Goal: Information Seeking & Learning: Learn about a topic

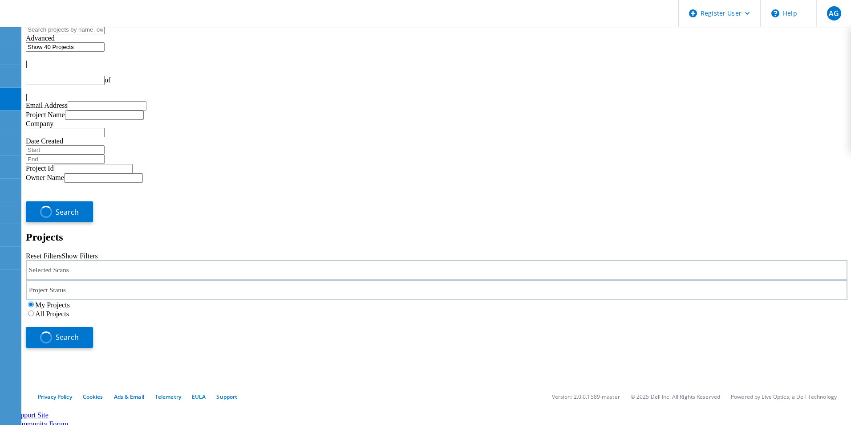
type input "1"
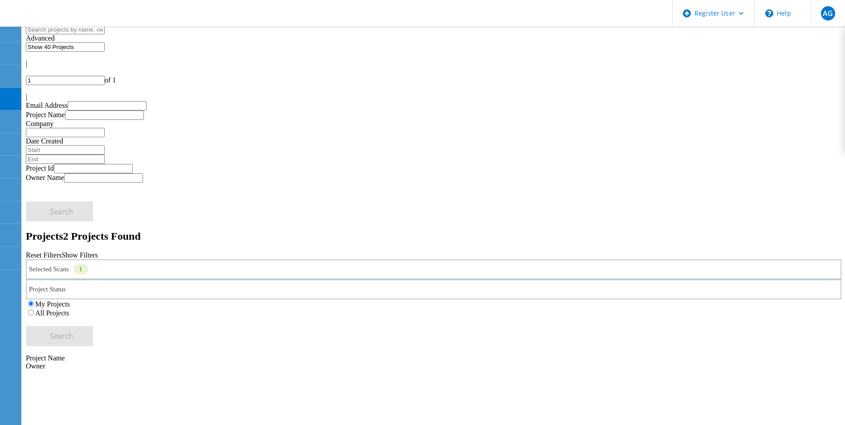
click at [179, 259] on div "Selected Scans 1" at bounding box center [433, 269] width 815 height 20
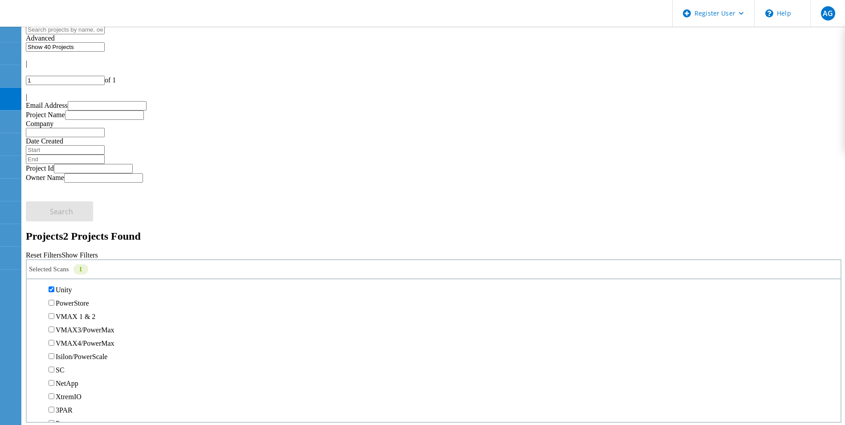
scroll to position [178, 0]
click at [89, 298] on label "PowerStore" at bounding box center [72, 302] width 33 height 8
click at [54, 299] on input "PowerStore" at bounding box center [52, 302] width 6 height 6
click at [70, 285] on label "Unity" at bounding box center [64, 289] width 16 height 8
click at [54, 285] on input "Unity" at bounding box center [52, 288] width 6 height 6
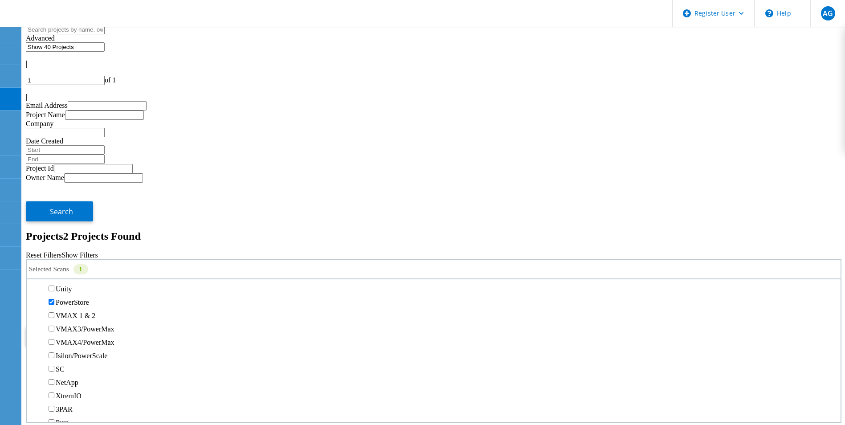
click at [93, 326] on button "Search" at bounding box center [59, 336] width 67 height 20
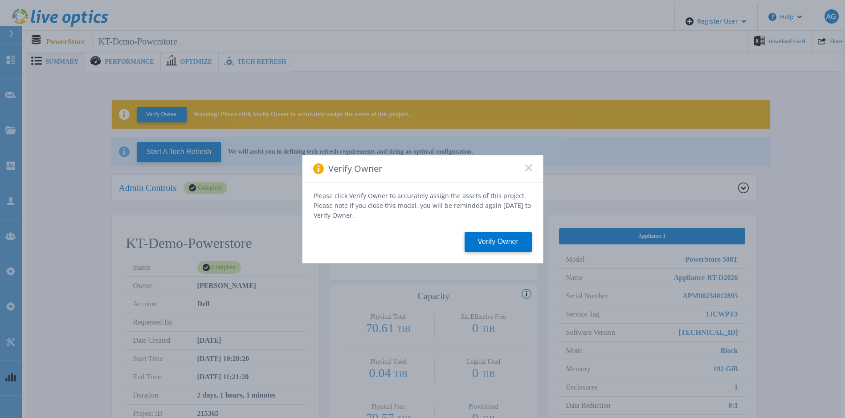
click at [526, 171] on rect at bounding box center [528, 168] width 8 height 8
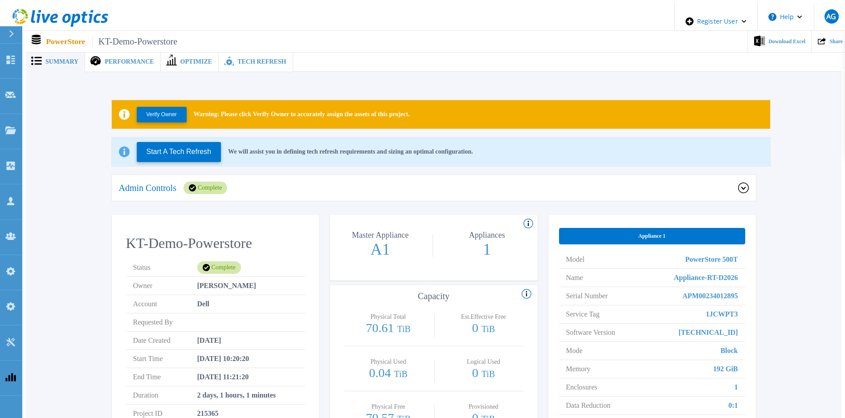
click at [237, 59] on span "Tech Refresh" at bounding box center [261, 62] width 49 height 6
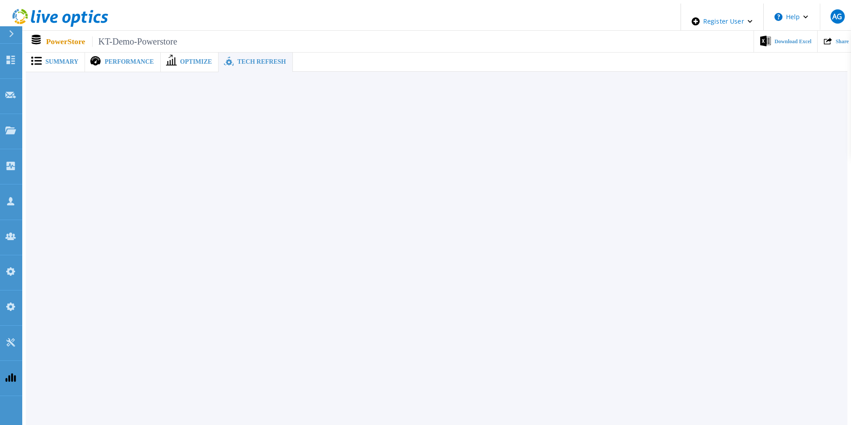
click at [179, 63] on div "Optimize" at bounding box center [190, 62] width 58 height 20
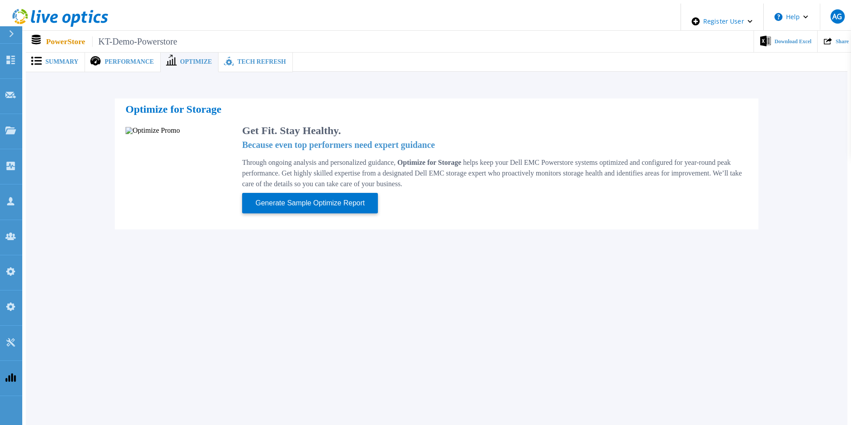
click at [118, 59] on span "Performance" at bounding box center [129, 62] width 49 height 6
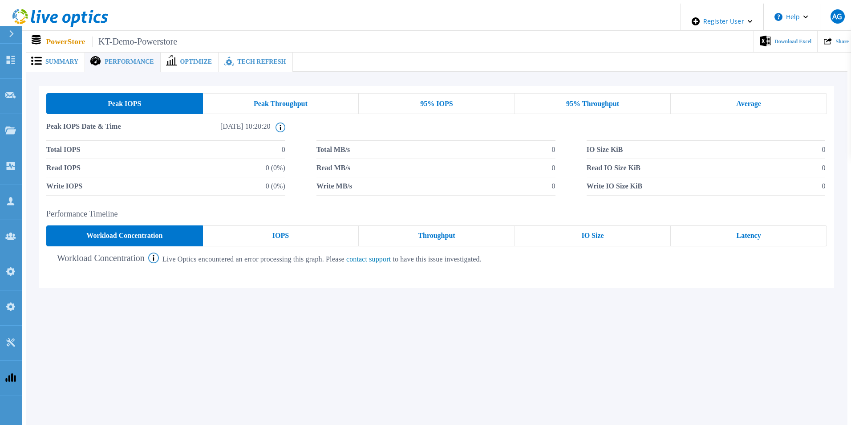
click at [180, 59] on span "Optimize" at bounding box center [196, 62] width 32 height 6
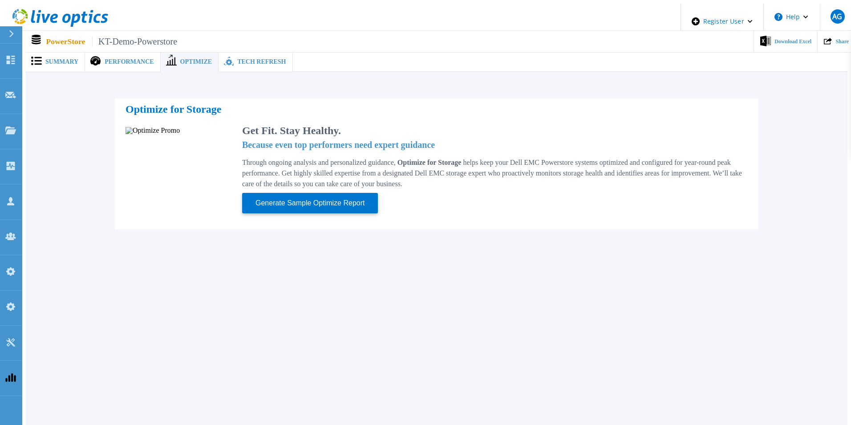
click at [237, 59] on span "Tech Refresh" at bounding box center [261, 62] width 49 height 6
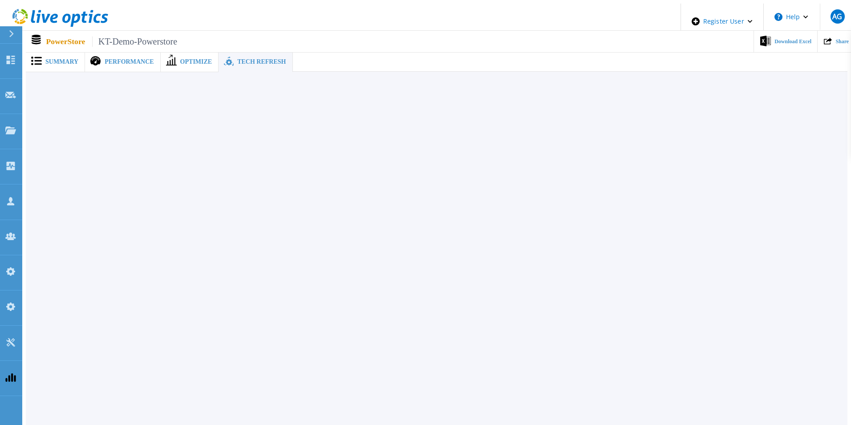
click at [180, 61] on span "Optimize" at bounding box center [196, 62] width 32 height 6
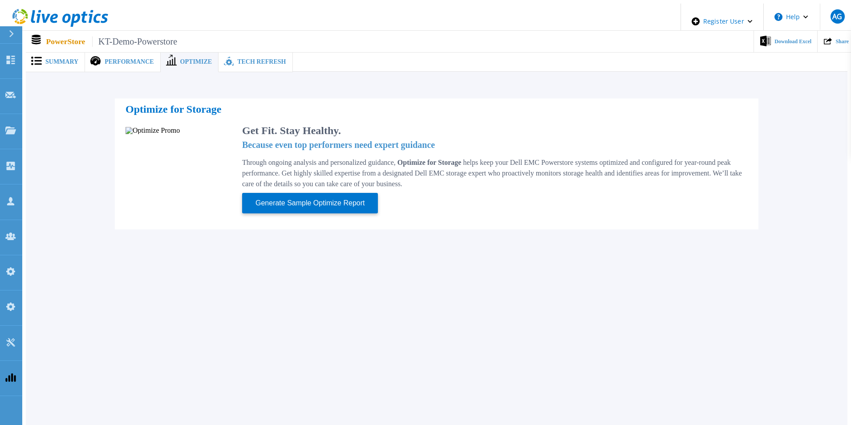
click at [235, 64] on div "Tech Refresh" at bounding box center [256, 62] width 74 height 20
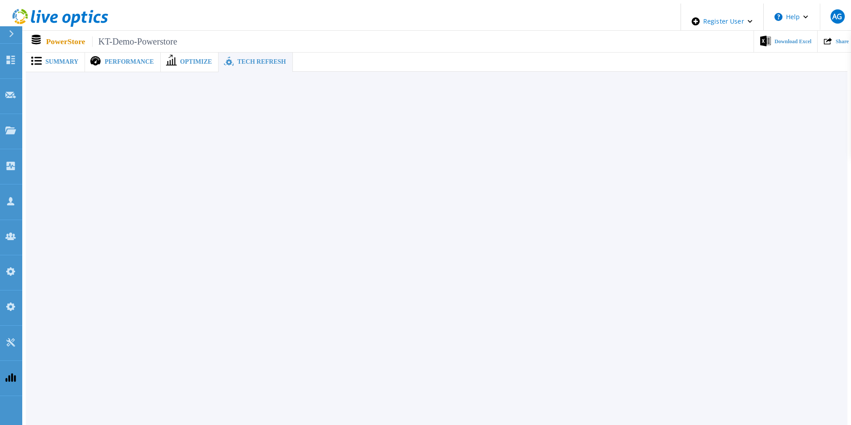
click at [93, 56] on icon at bounding box center [95, 61] width 11 height 10
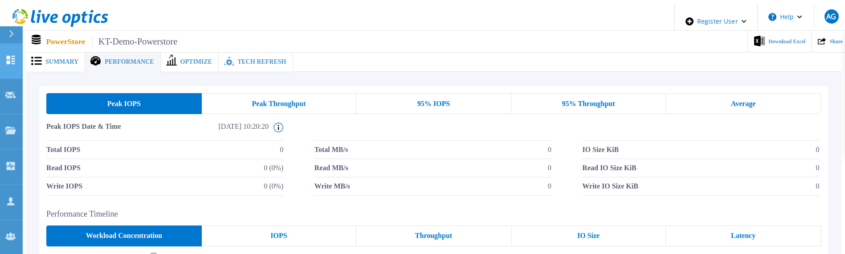
click at [9, 60] on link "Dashboard Dashboard" at bounding box center [11, 61] width 22 height 35
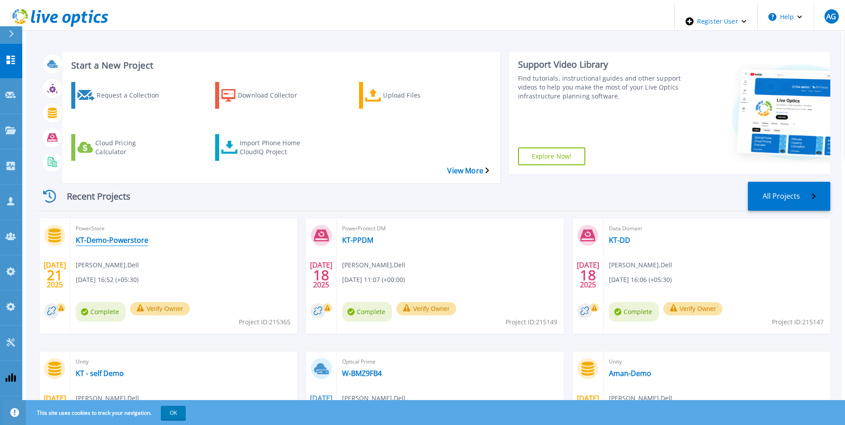
click at [105, 236] on link "KT-Demo-Powerstore" at bounding box center [112, 240] width 73 height 9
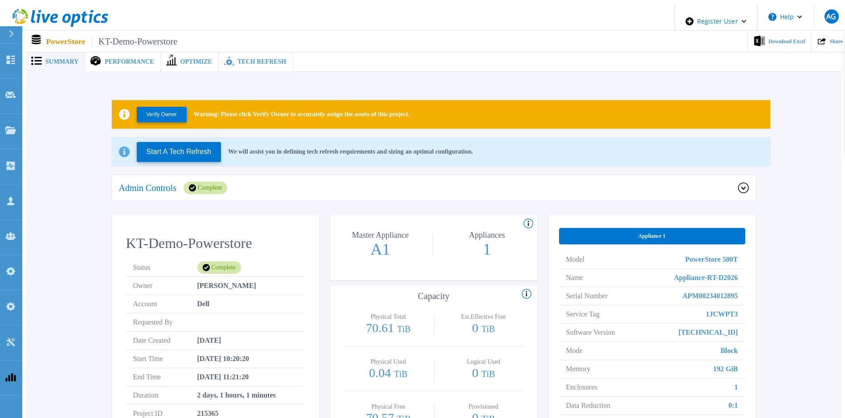
click at [237, 59] on span "Tech Refresh" at bounding box center [261, 62] width 49 height 6
